Goal: Task Accomplishment & Management: Manage account settings

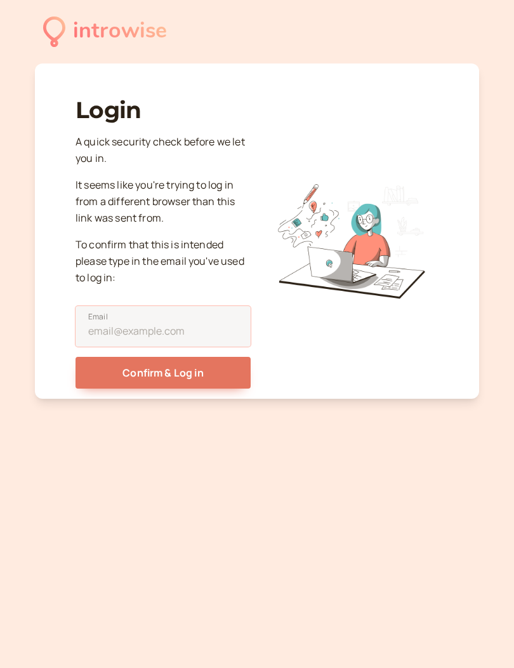
click at [188, 326] on input "Email" at bounding box center [163, 326] width 175 height 41
type input "[PERSON_NAME][EMAIL_ADDRESS][DOMAIN_NAME]"
click at [163, 368] on button "Confirm & Log in" at bounding box center [163, 373] width 175 height 32
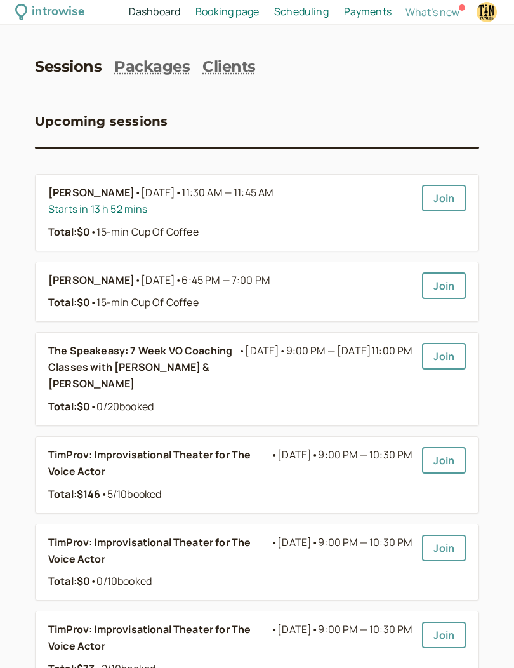
click at [194, 359] on b "The Speakeasy: 7 Week VO Coaching Classes with [PERSON_NAME] & [PERSON_NAME]" at bounding box center [143, 368] width 191 height 50
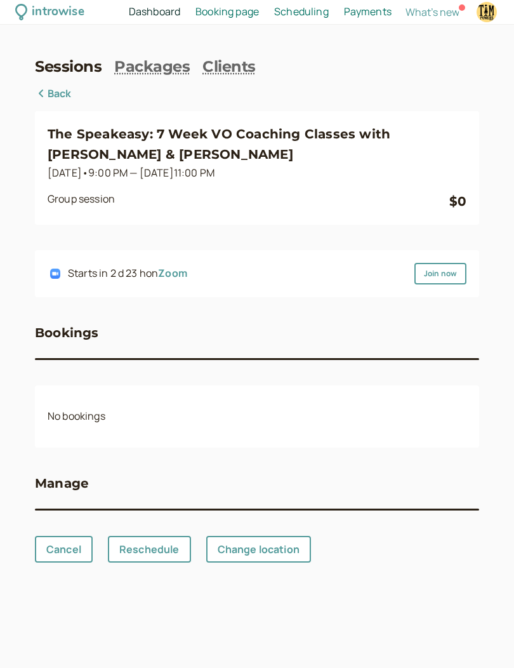
click at [330, 131] on h3 "The Speakeasy: 7 Week VO Coaching Classes with [PERSON_NAME] & [PERSON_NAME]" at bounding box center [257, 144] width 419 height 41
click at [170, 63] on link "Packages" at bounding box center [152, 67] width 76 height 18
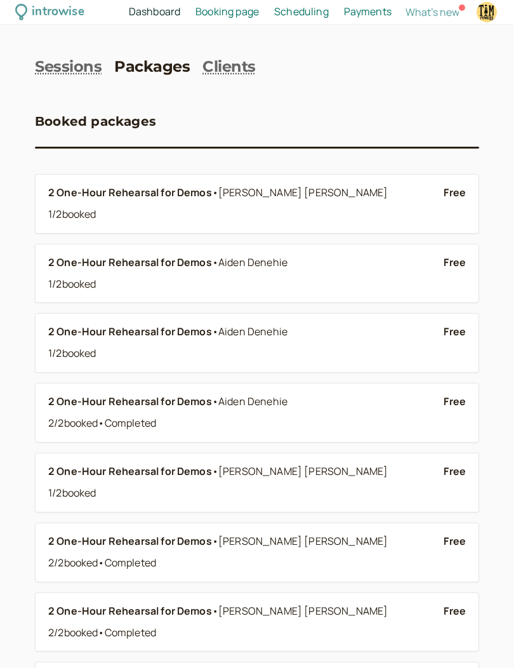
click at [248, 18] on span "Booking page" at bounding box center [228, 11] width 64 height 14
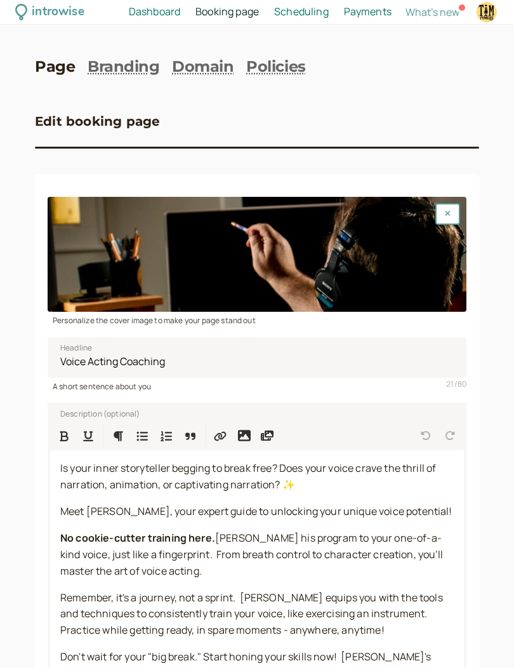
click at [157, 15] on span "Dashboard" at bounding box center [154, 11] width 51 height 14
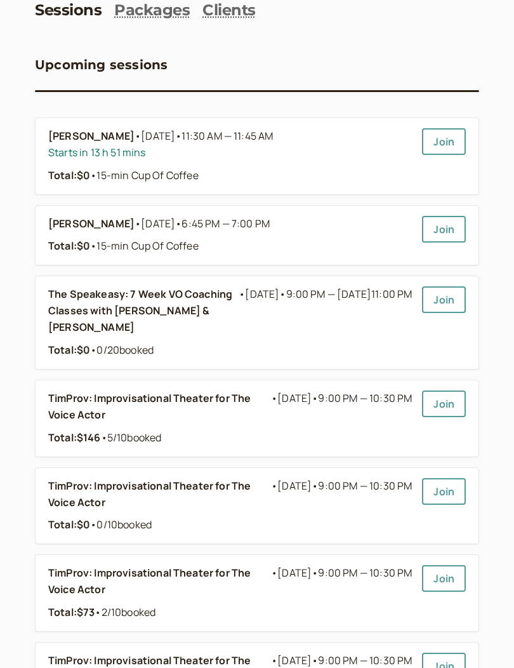
scroll to position [68, 0]
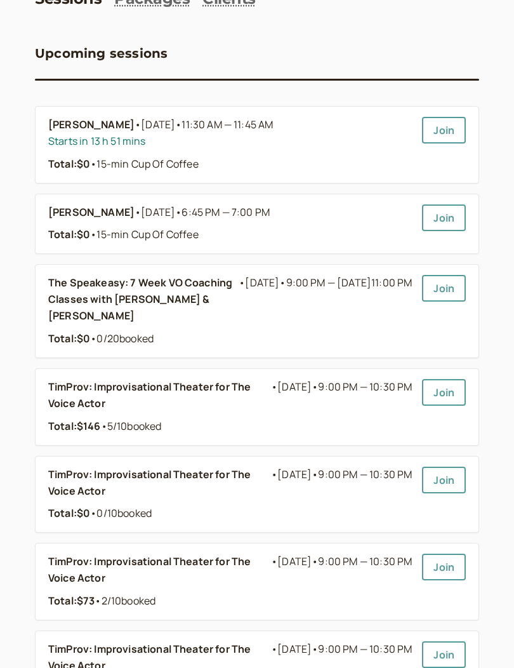
click at [196, 290] on b "The Speakeasy: 7 Week VO Coaching Classes with [PERSON_NAME] & [PERSON_NAME]" at bounding box center [143, 300] width 191 height 50
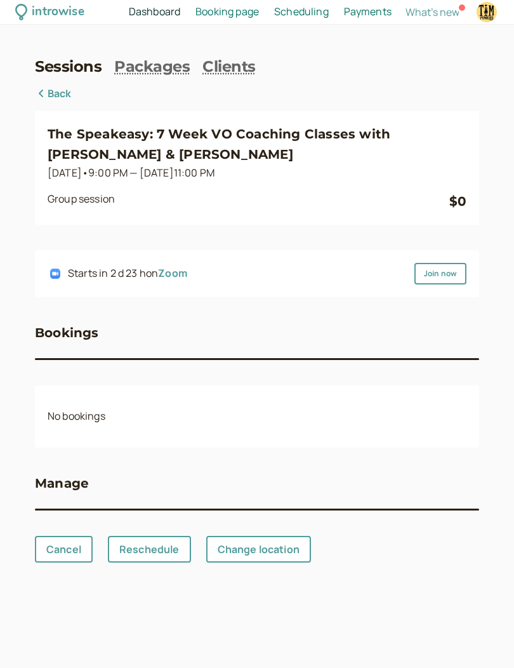
click at [64, 536] on link "Cancel" at bounding box center [64, 549] width 58 height 27
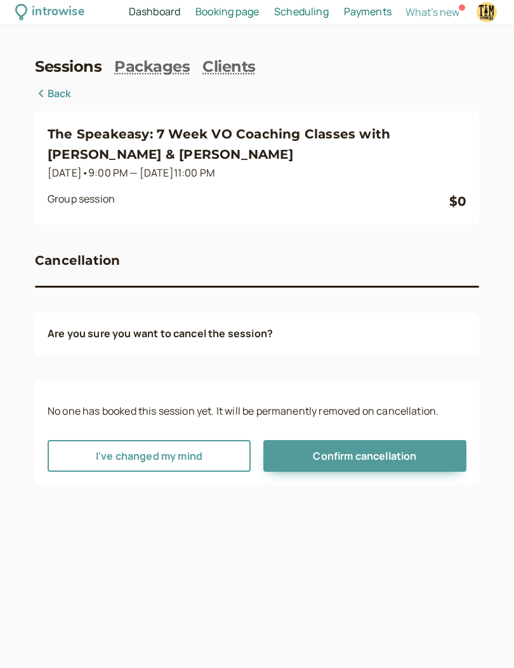
click at [379, 440] on button "Confirm cancellation" at bounding box center [365, 456] width 203 height 32
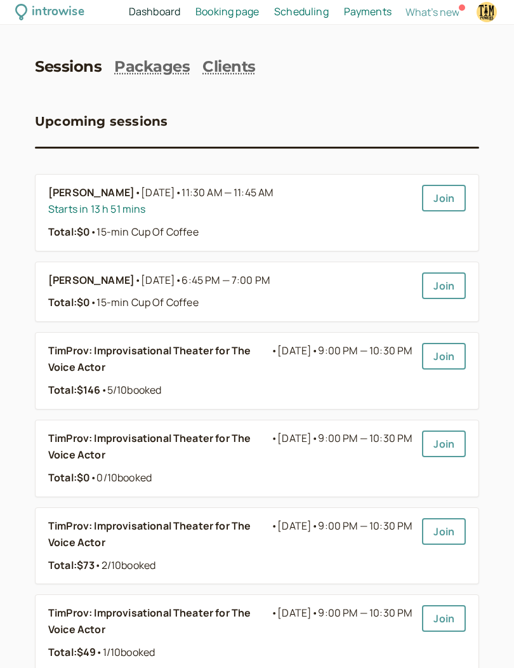
click at [228, 353] on b "TimProv: Improvisational Theater for The Voice Actor" at bounding box center [159, 359] width 223 height 33
click at [309, 10] on span "Scheduling" at bounding box center [301, 11] width 55 height 14
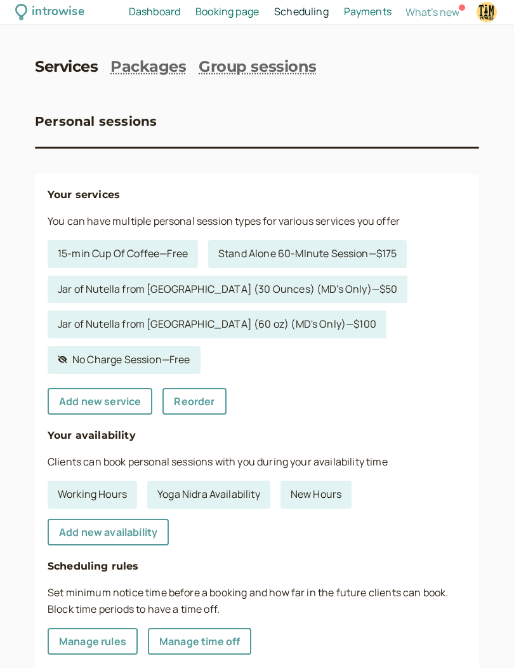
click at [288, 69] on link "Group sessions" at bounding box center [257, 67] width 117 height 18
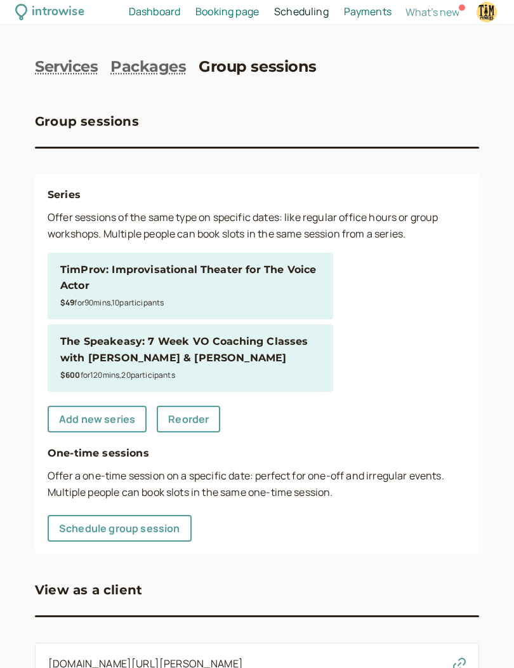
click at [269, 354] on div "The Speakeasy: 7 Week VO Coaching Classes with [PERSON_NAME] & [PERSON_NAME]" at bounding box center [190, 349] width 260 height 33
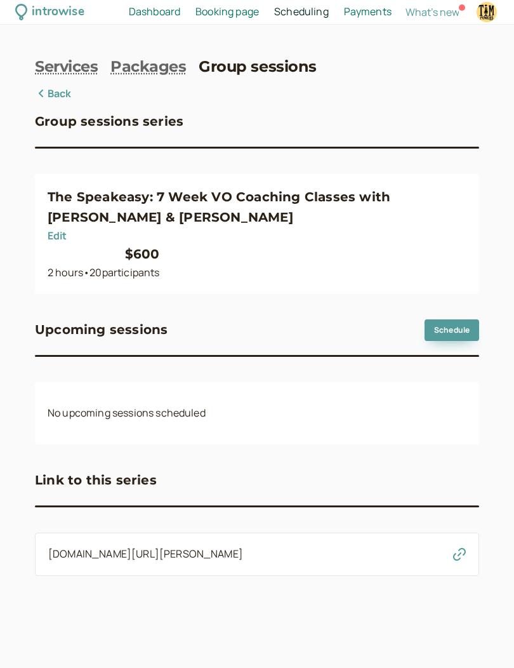
scroll to position [45, 0]
click at [462, 319] on link "Schedule" at bounding box center [452, 330] width 55 height 22
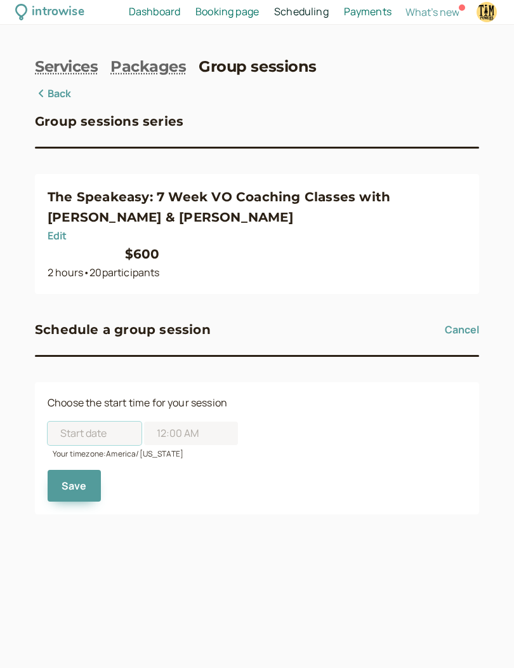
click at [110, 422] on input at bounding box center [95, 433] width 94 height 23
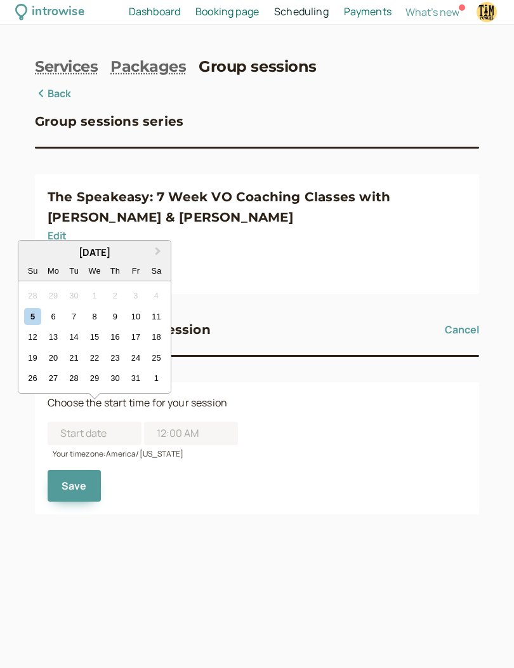
click at [98, 349] on div "22" at bounding box center [94, 357] width 17 height 17
type input "[DATE]"
type input "11:00 AM"
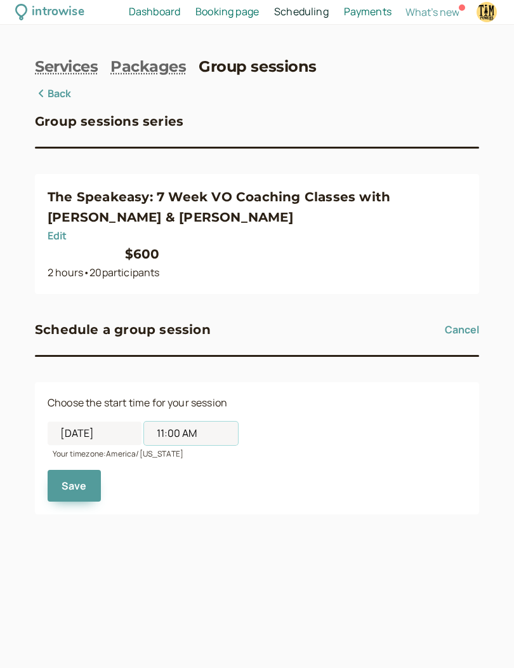
click at [190, 422] on input "11:00 AM" at bounding box center [191, 433] width 94 height 23
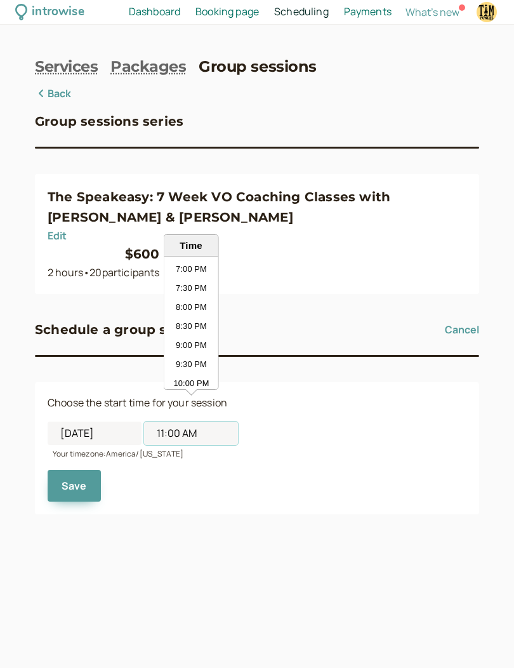
scroll to position [721, 0]
click at [300, 395] on form "Choose the start time for your session [DATE] 11:00 AM Time 12:00 AM 12:30 AM 1…" at bounding box center [257, 448] width 419 height 107
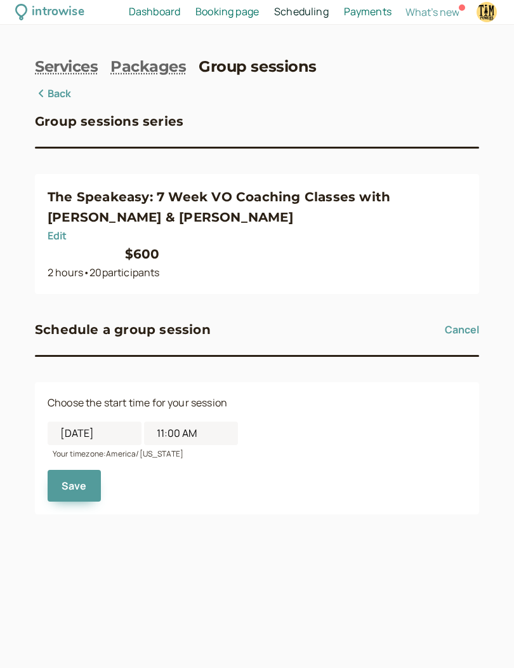
click at [77, 470] on button "Save" at bounding box center [74, 486] width 53 height 32
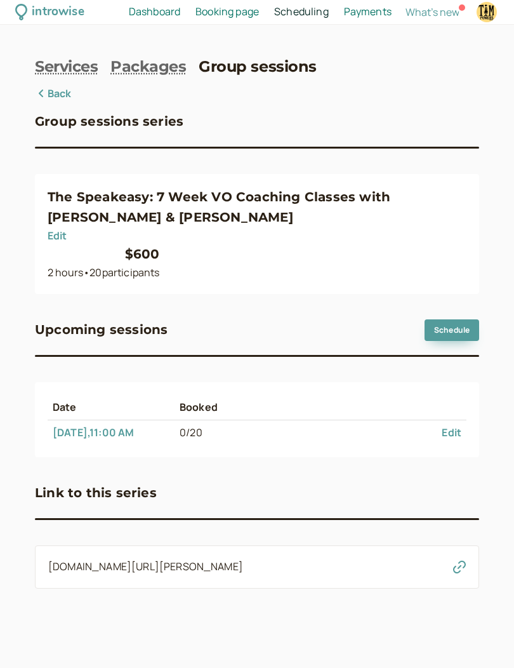
click at [454, 425] on link "Edit" at bounding box center [452, 432] width 20 height 14
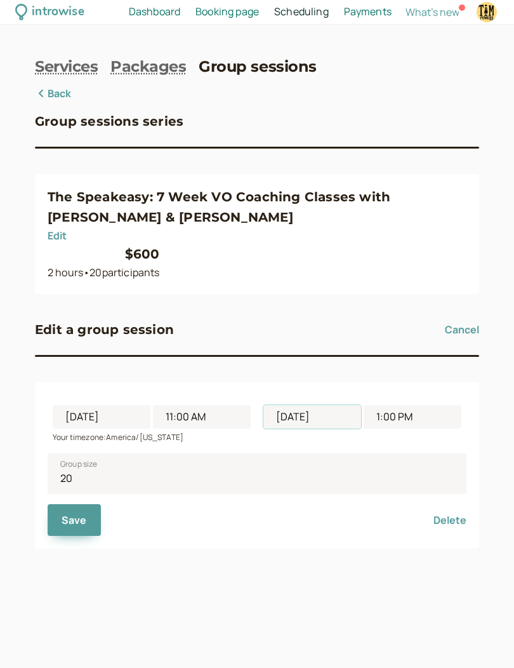
click at [335, 405] on input "[DATE]" at bounding box center [313, 416] width 98 height 23
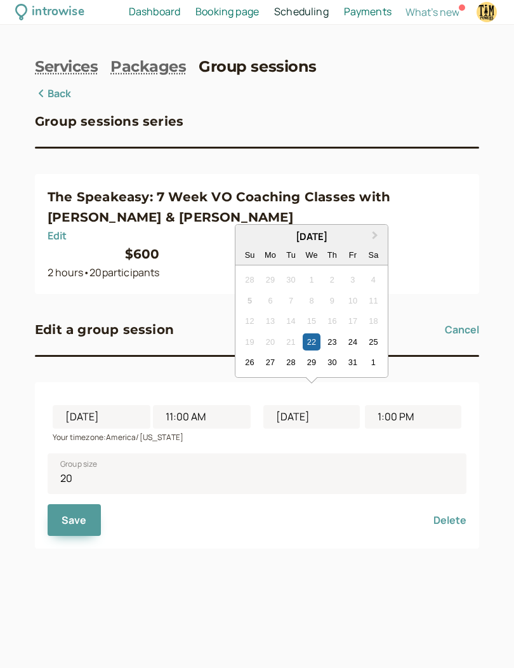
click at [383, 226] on button "Next Month" at bounding box center [376, 236] width 20 height 20
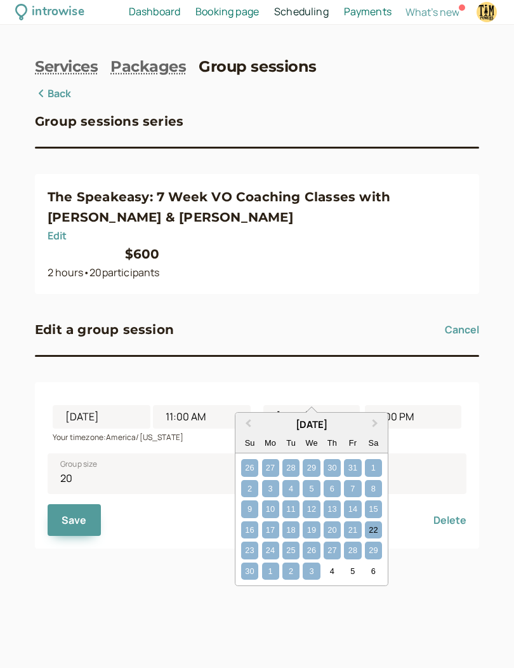
click at [314, 563] on div "3" at bounding box center [311, 571] width 17 height 17
type input "[DATE]"
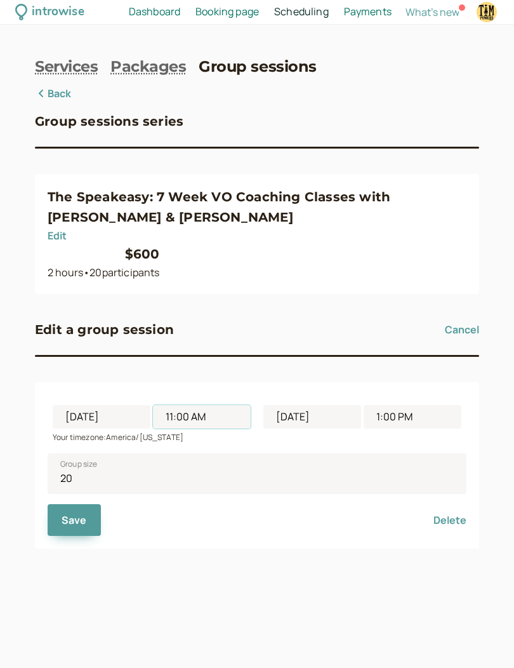
click at [218, 405] on input "11:00 AM" at bounding box center [202, 416] width 98 height 23
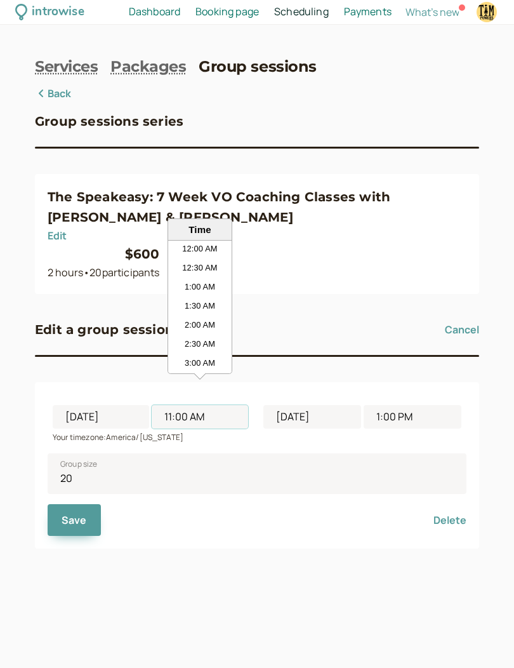
scroll to position [362, 0]
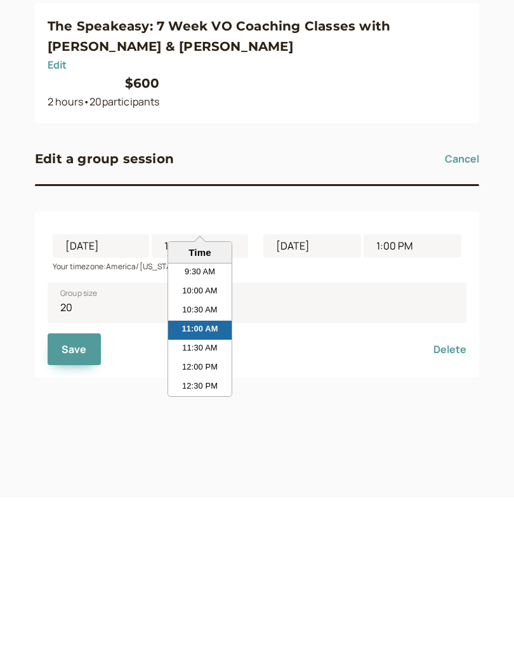
click at [210, 549] on li "12:30 PM" at bounding box center [200, 558] width 64 height 19
type input "12:30 PM"
type input "2:30 PM"
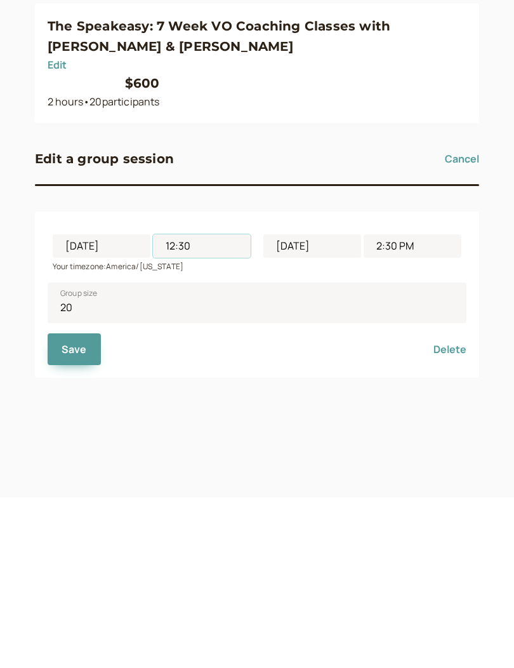
type input "12:3"
type input "2:03 PM"
type input "1"
type input "3:00 PM"
type input "9"
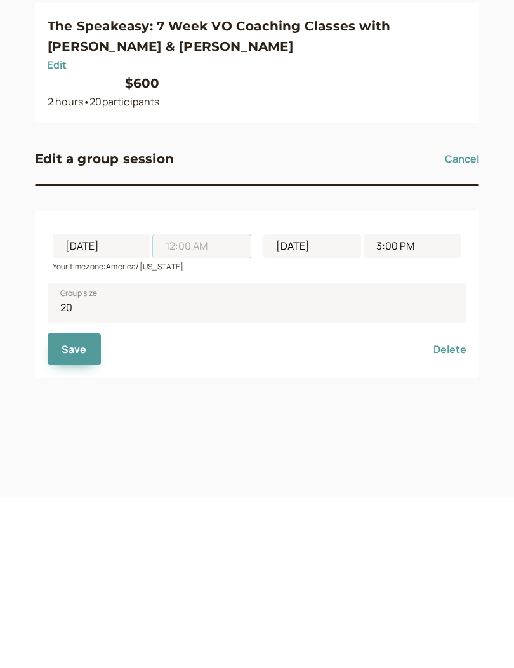
type input "11:00 PM"
type input "9:00"
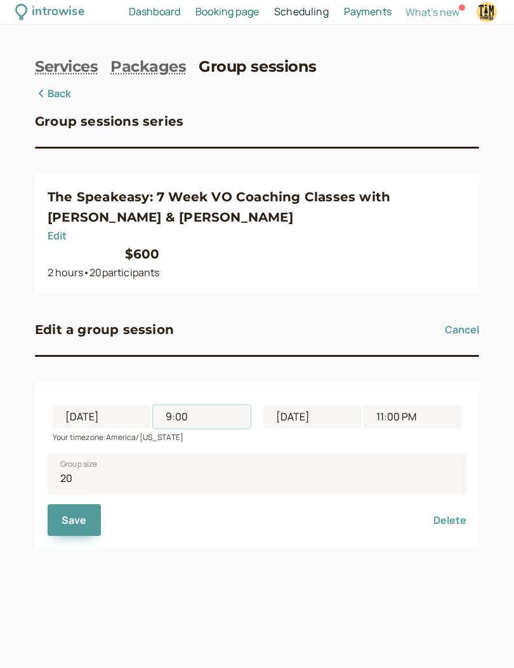
scroll to position [0, 0]
click at [152, 64] on link "Packages" at bounding box center [148, 67] width 76 height 18
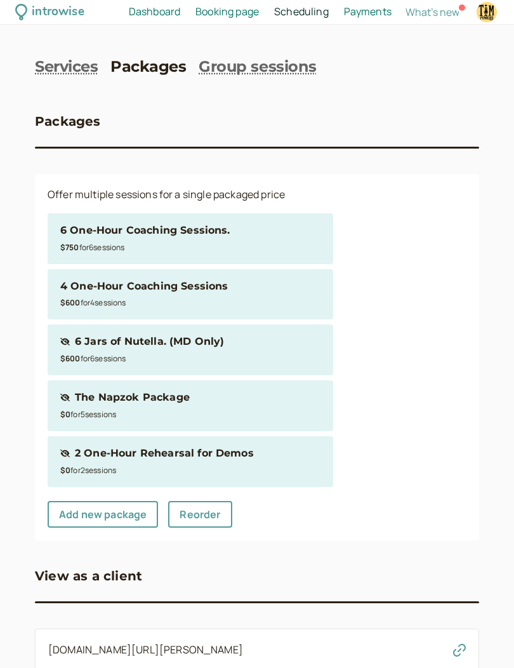
click at [290, 72] on link "Group sessions" at bounding box center [257, 67] width 117 height 18
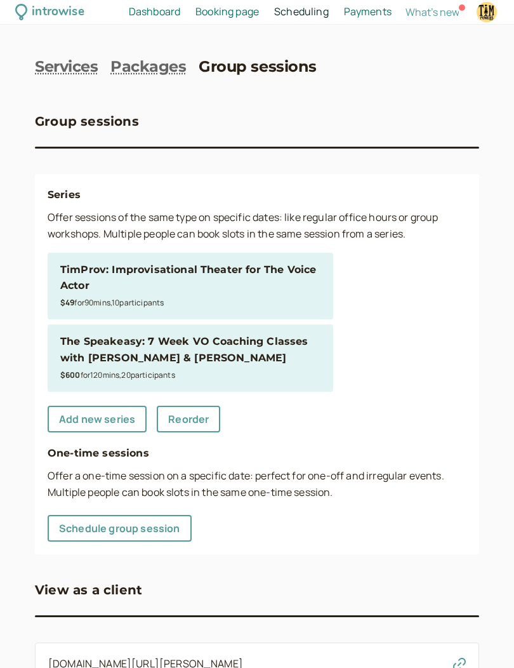
click at [291, 373] on div "$600 for 120 min s , 20 participant s" at bounding box center [190, 374] width 260 height 17
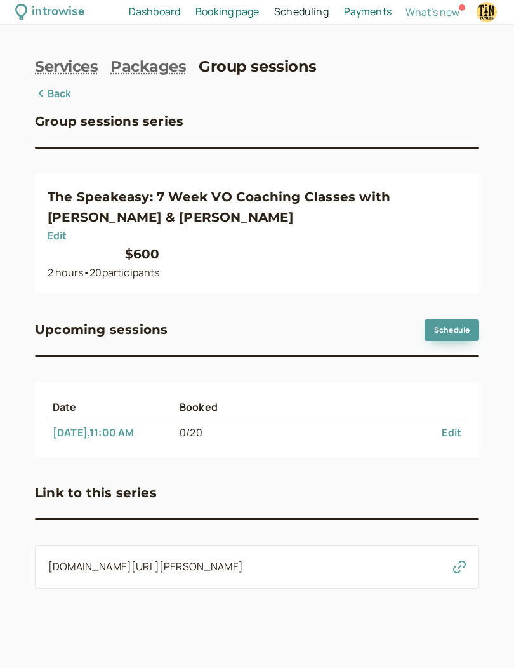
click at [445, 425] on link "Edit" at bounding box center [452, 432] width 20 height 14
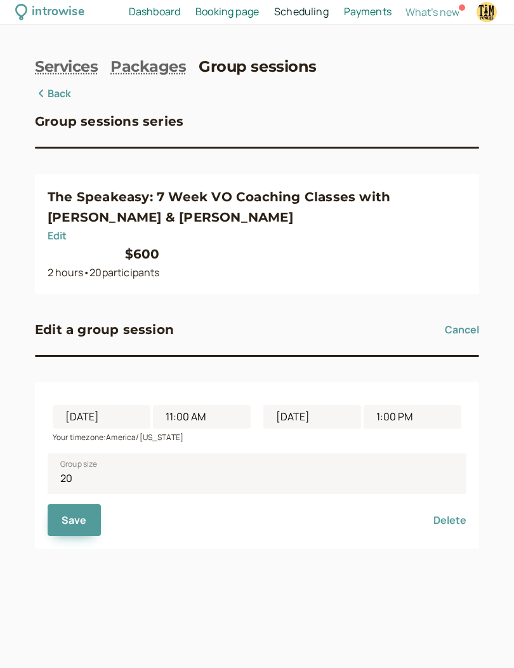
click at [450, 504] on button "Delete" at bounding box center [450, 520] width 33 height 32
click at [458, 504] on button "Delete" at bounding box center [450, 520] width 33 height 32
click at [469, 319] on button "Cancel" at bounding box center [462, 329] width 34 height 20
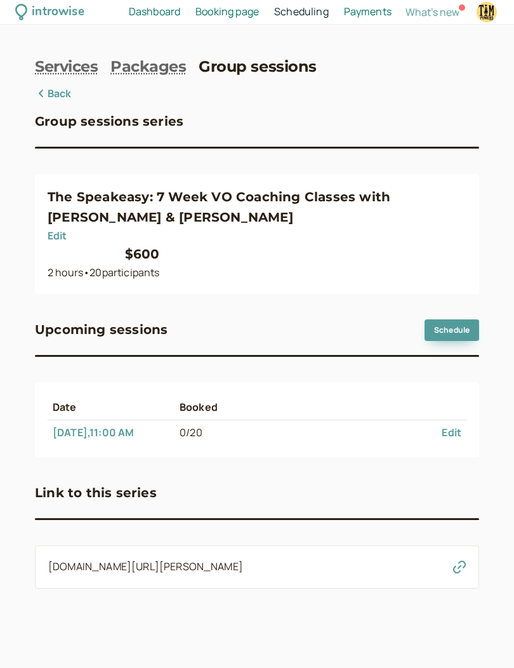
click at [459, 425] on link "Edit" at bounding box center [452, 432] width 20 height 14
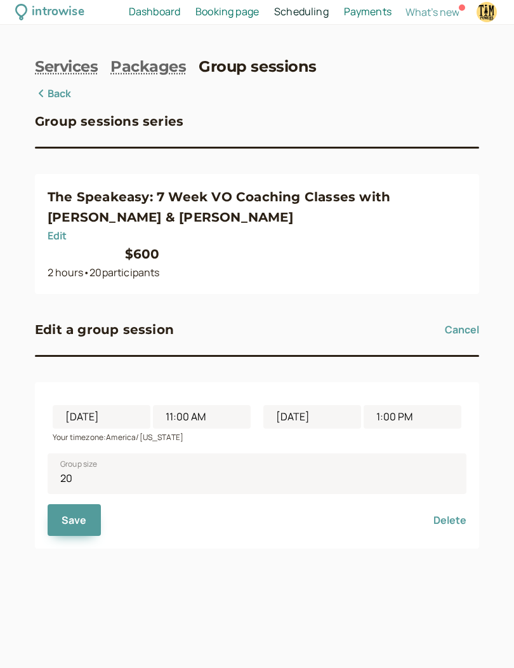
click at [452, 504] on button "Delete" at bounding box center [450, 520] width 33 height 32
click at [199, 505] on div "introwise Dashboard Dashboard Booking page Booking Scheduling Scheduling Paymen…" at bounding box center [257, 334] width 514 height 668
click at [170, 486] on div "introwise Dashboard Dashboard Booking page Booking Scheduling Scheduling Paymen…" at bounding box center [257, 334] width 514 height 668
click at [84, 513] on span "Save" at bounding box center [74, 520] width 25 height 14
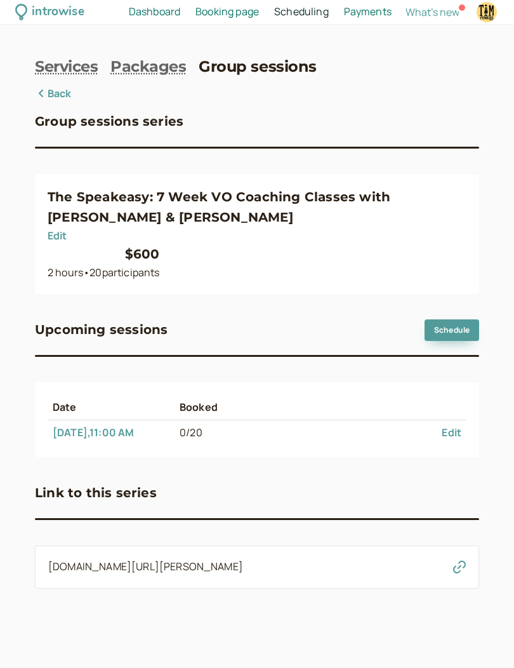
click at [59, 86] on link "Back" at bounding box center [53, 94] width 37 height 17
click at [55, 91] on link "Back" at bounding box center [53, 94] width 37 height 17
click at [61, 88] on link "Back" at bounding box center [53, 94] width 37 height 17
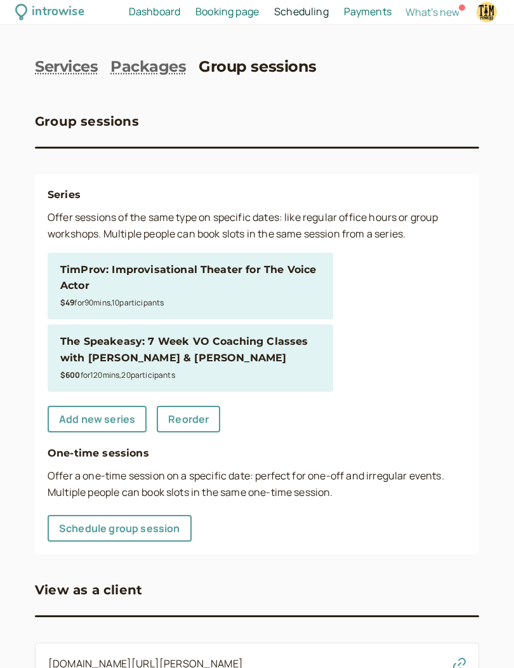
click at [297, 352] on div "The Speakeasy: 7 Week VO Coaching Classes with [PERSON_NAME] & [PERSON_NAME]" at bounding box center [190, 349] width 260 height 33
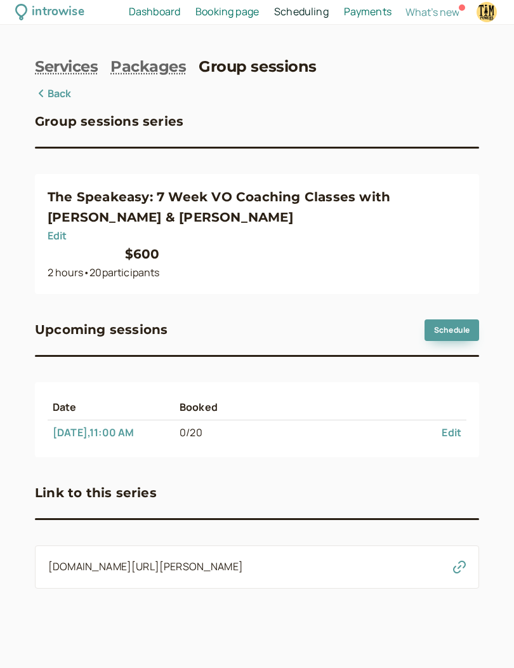
click at [457, 425] on link "Edit" at bounding box center [452, 432] width 20 height 14
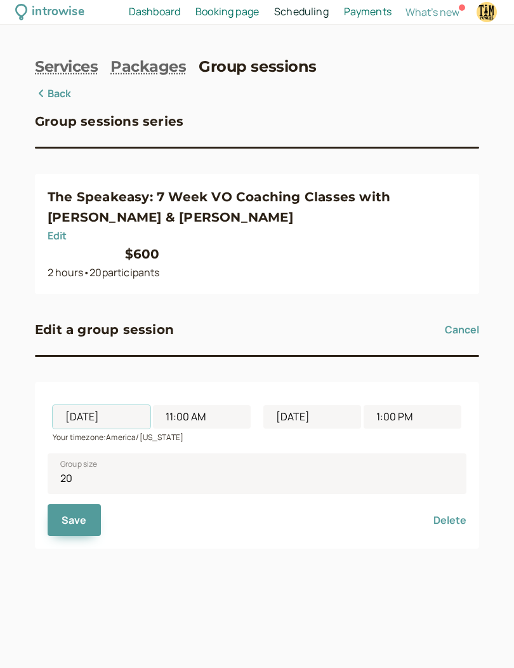
click at [130, 405] on input "[DATE]" at bounding box center [102, 416] width 98 height 23
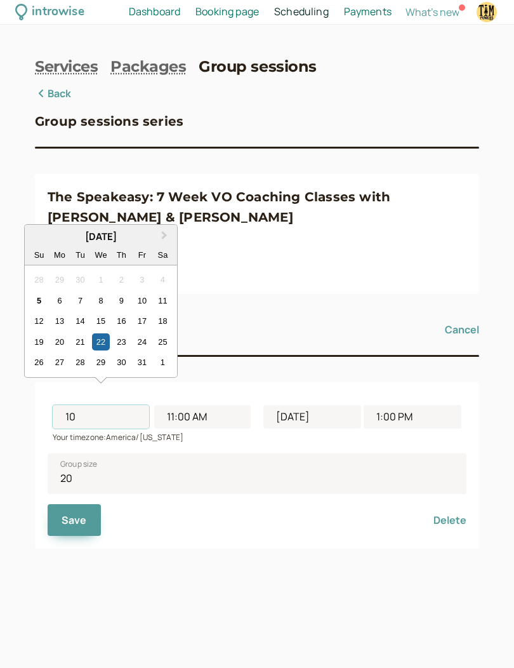
type input "1"
click at [232, 405] on input "11:00 AM" at bounding box center [202, 416] width 97 height 23
type input "[DATE]"
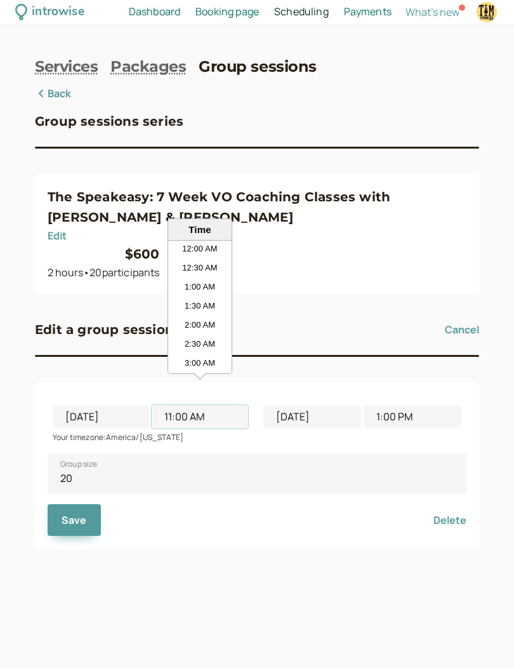
scroll to position [362, 0]
type input "11:0"
type input "[DATE]"
type input "1:00 AM"
type input "1"
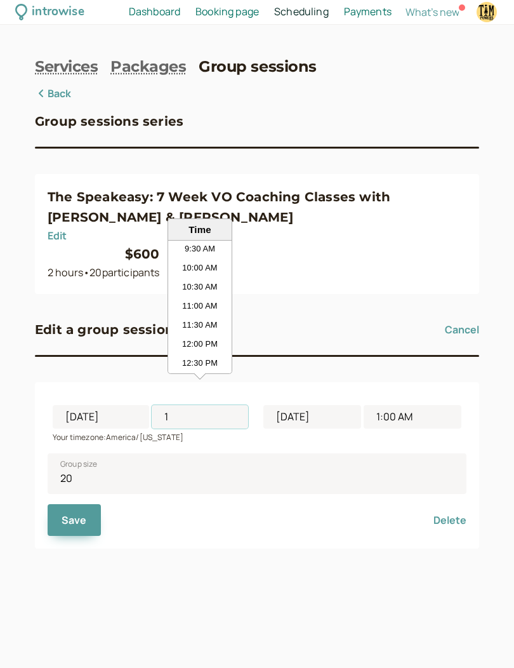
type input "[DATE]"
type input "3:00 PM"
click at [458, 405] on div "3:00 PM" at bounding box center [413, 416] width 98 height 23
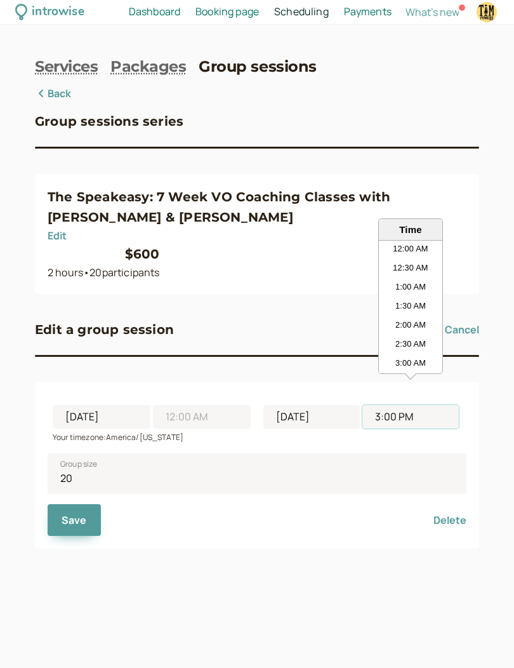
type input "1:00 PM"
click at [487, 370] on div "introwise Dashboard Dashboard Booking page Booking Scheduling Scheduling Paymen…" at bounding box center [257, 334] width 514 height 668
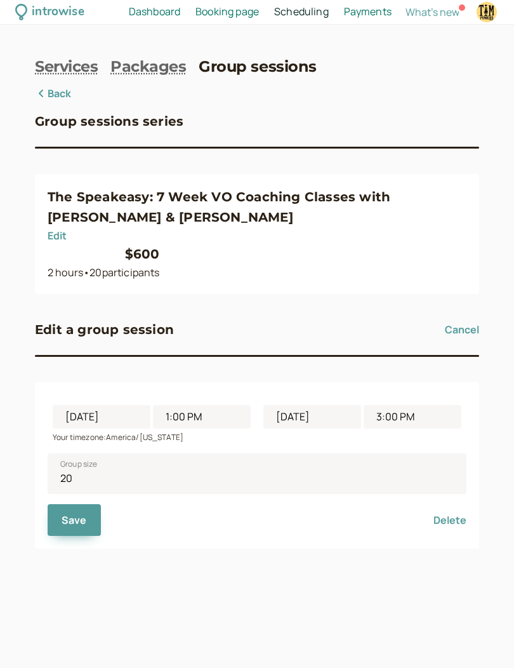
scroll to position [45, 0]
click at [462, 504] on button "Delete" at bounding box center [450, 520] width 33 height 32
click at [452, 504] on button "Delete" at bounding box center [450, 520] width 33 height 32
click at [472, 319] on button "Cancel" at bounding box center [462, 329] width 34 height 20
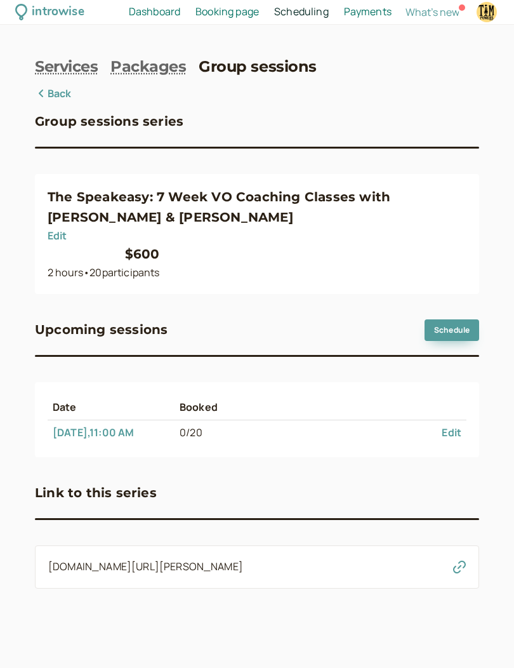
click at [149, 420] on td "[DATE] 11:00 AM" at bounding box center [111, 432] width 127 height 25
click at [460, 425] on link "Edit" at bounding box center [452, 432] width 20 height 14
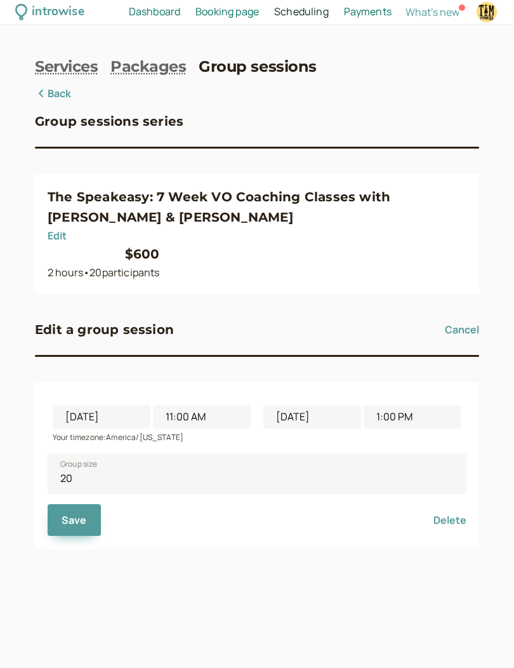
click at [455, 504] on button "Delete" at bounding box center [450, 520] width 33 height 32
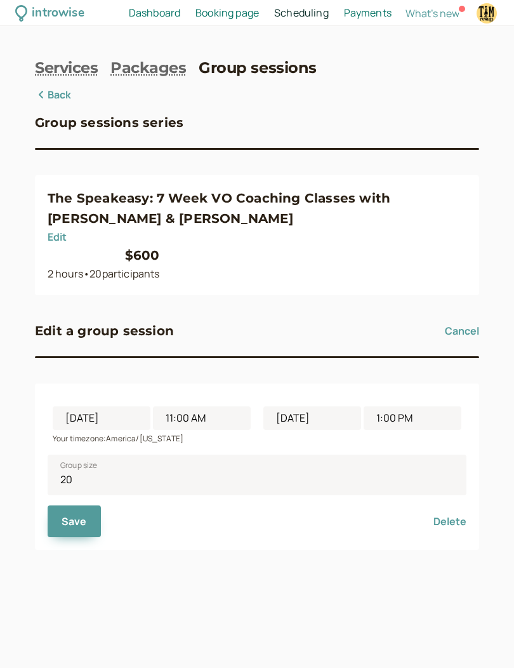
scroll to position [45, 0]
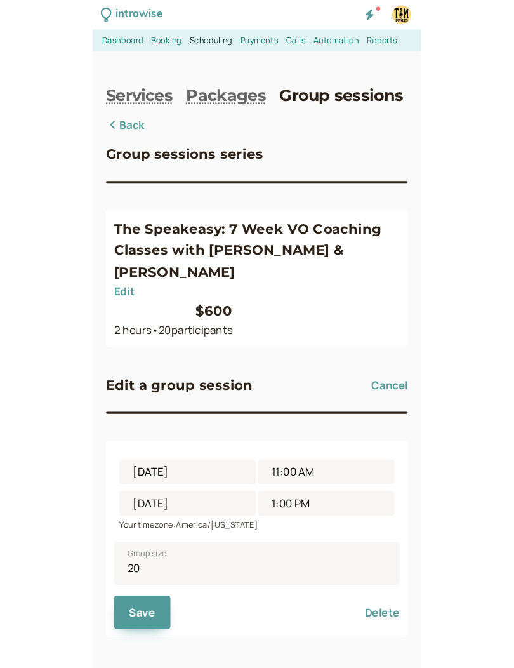
scroll to position [45, 0]
